Goal: Browse casually

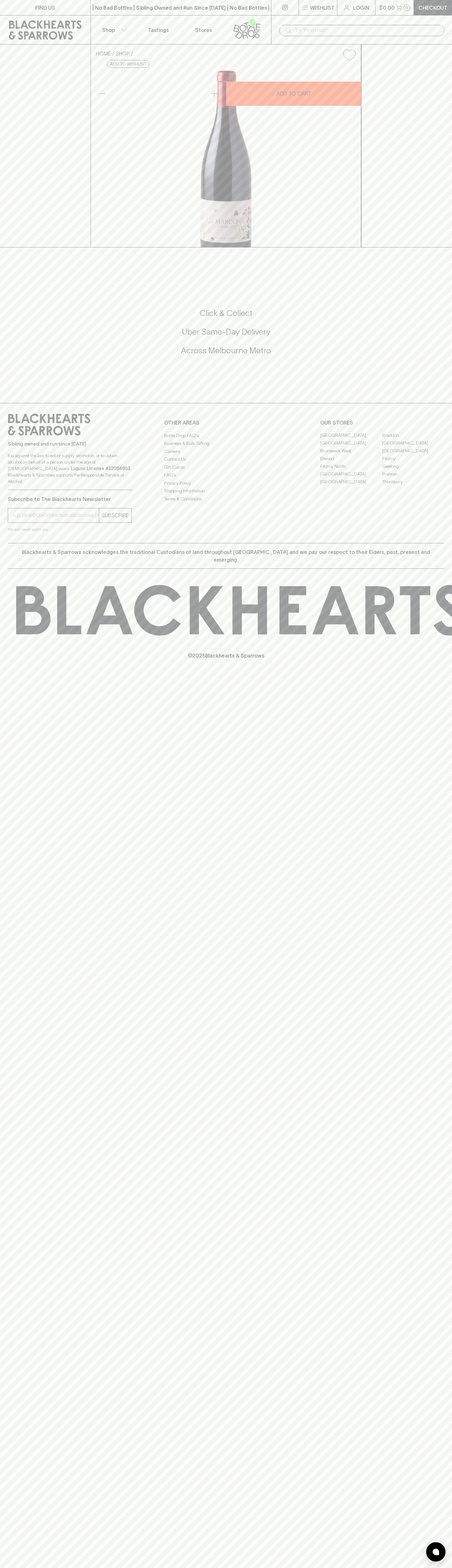
click at [46, 16] on link at bounding box center [45, 30] width 90 height 29
click at [329, 1567] on html "FIND US | No Bad Bottles | Sibling Owned and Run Since [DATE] | No Bad Bottles …" at bounding box center [226, 784] width 452 height 1568
